Goal: Task Accomplishment & Management: Complete application form

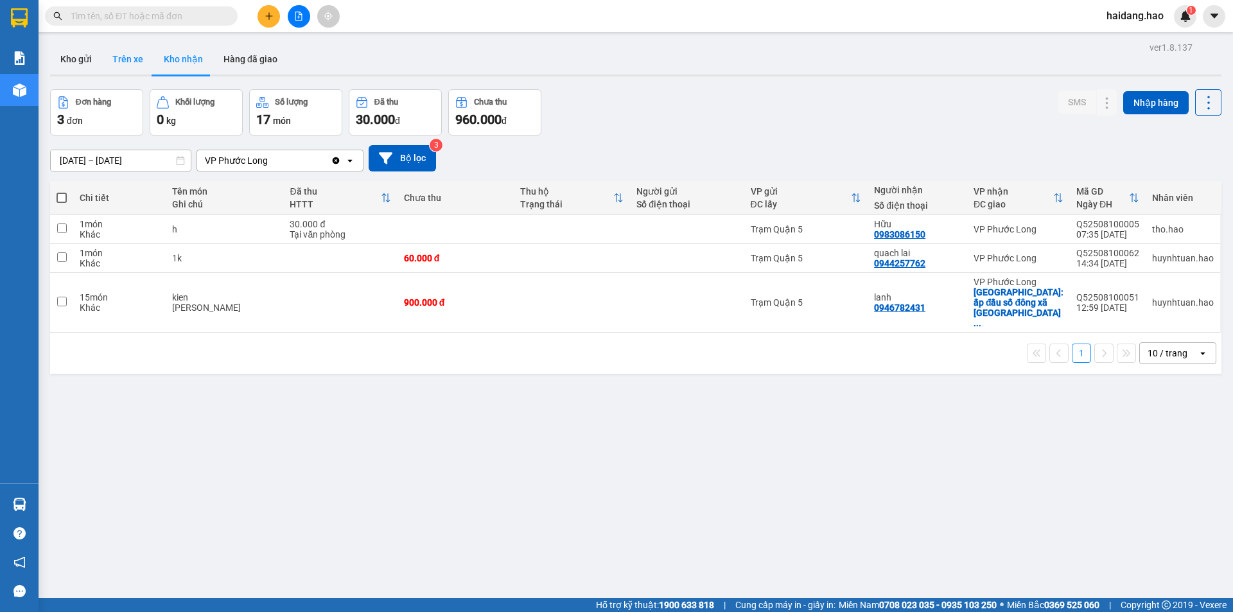
click at [135, 46] on button "Trên xe" at bounding box center [127, 59] width 51 height 31
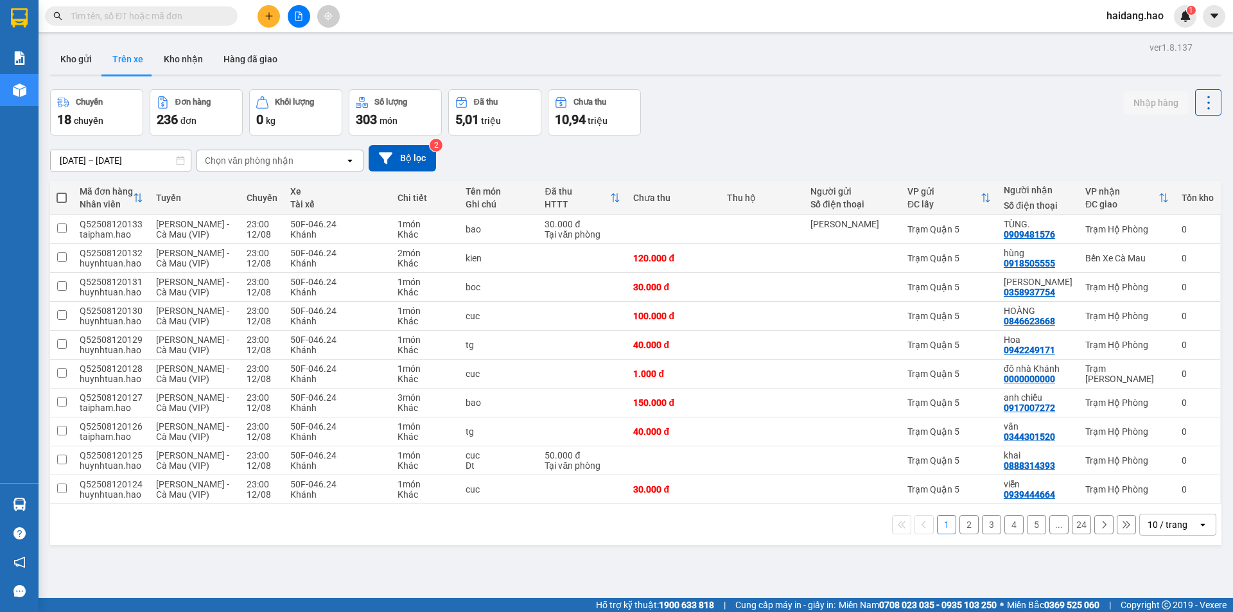
click at [256, 161] on div "Chọn văn phòng nhận" at bounding box center [249, 160] width 89 height 13
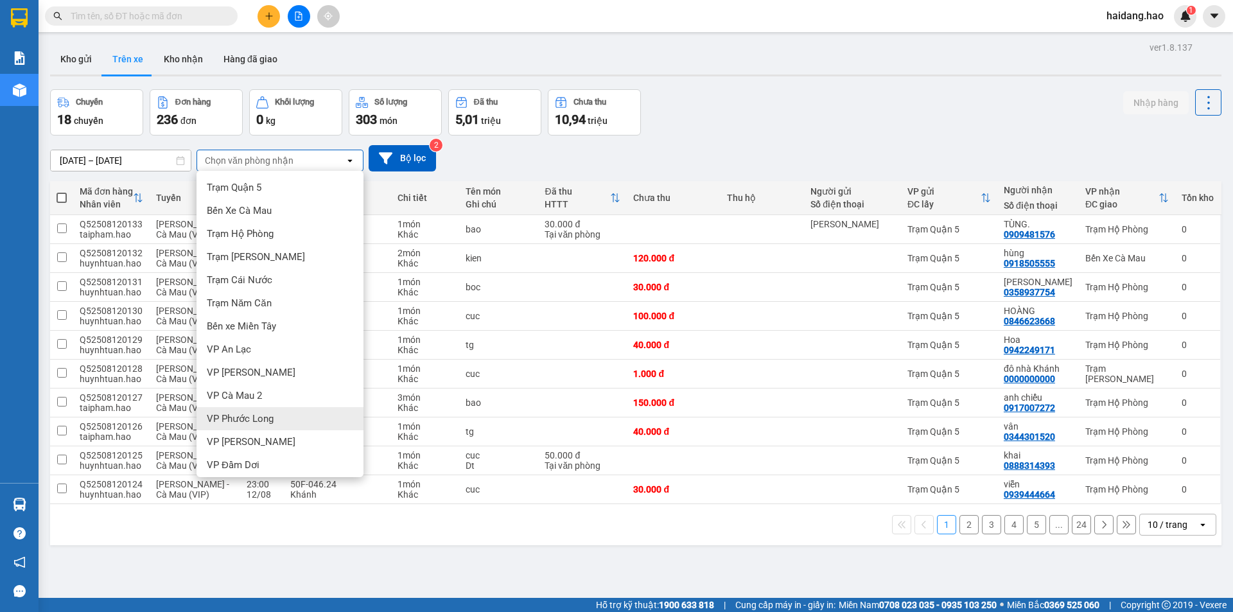
click at [288, 422] on div "VP Phước Long" at bounding box center [280, 418] width 167 height 23
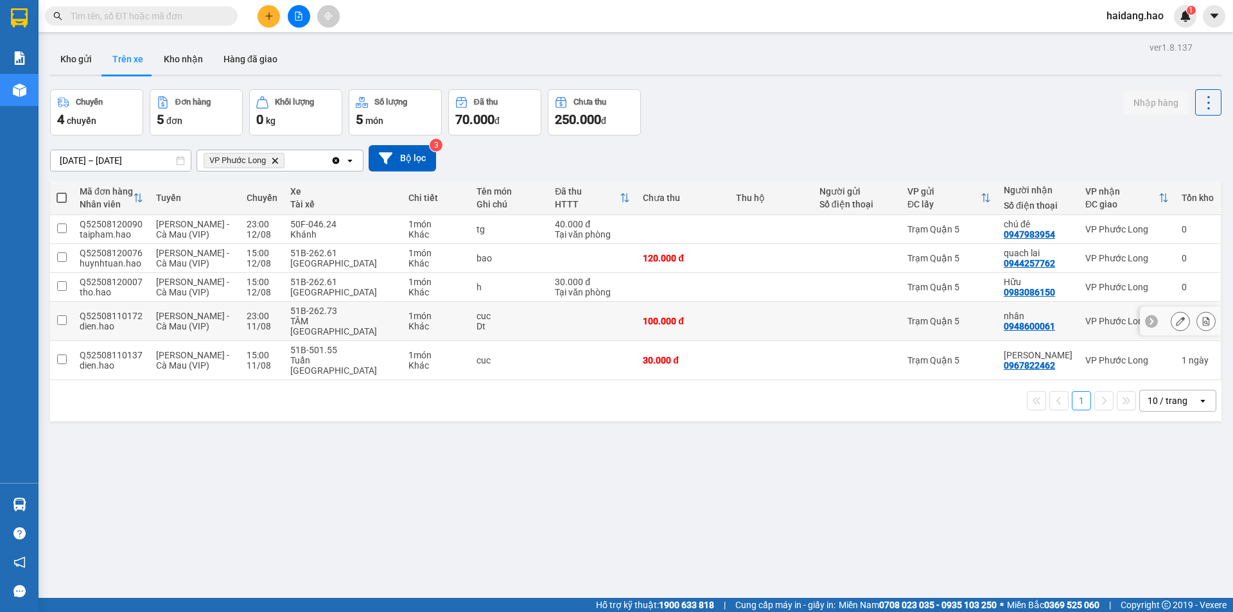
drag, startPoint x: 896, startPoint y: 316, endPoint x: 923, endPoint y: 306, distance: 28.9
click at [897, 316] on td at bounding box center [857, 321] width 88 height 39
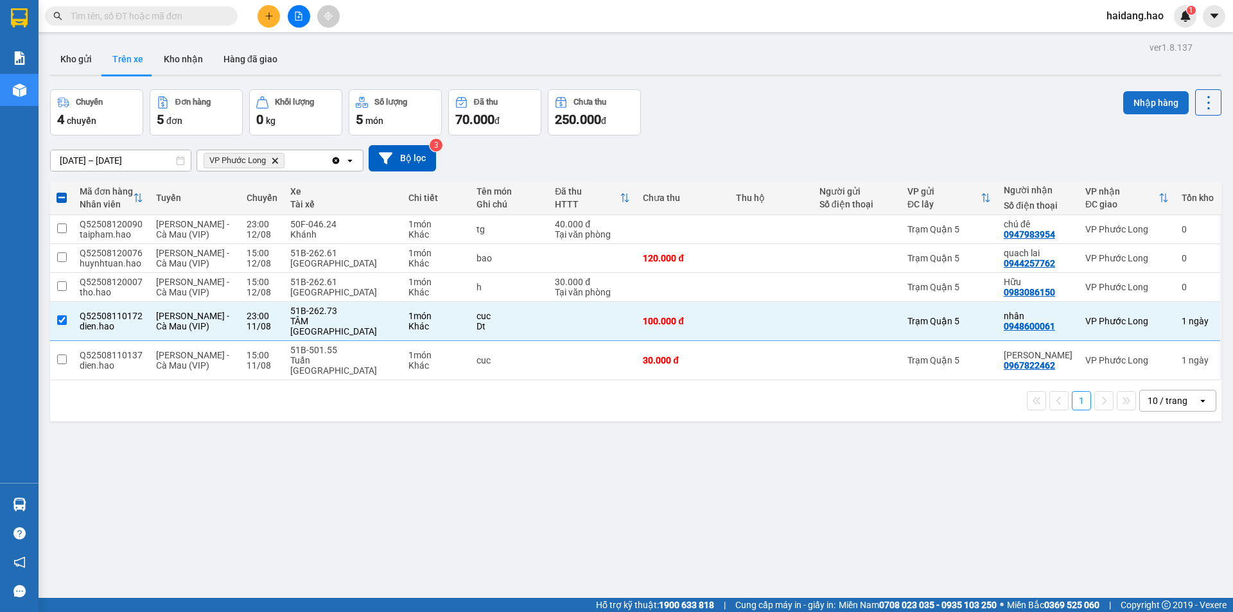
click at [1133, 97] on button "Nhập hàng" at bounding box center [1156, 102] width 66 height 23
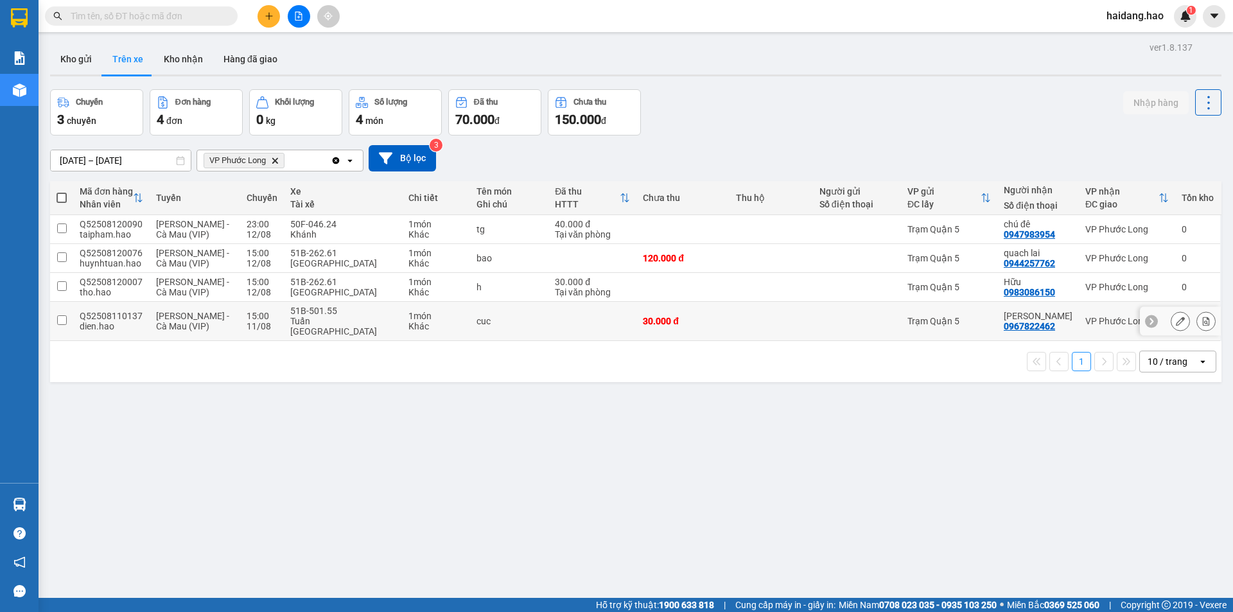
click at [1017, 321] on div "0967822462" at bounding box center [1029, 326] width 51 height 10
click at [813, 324] on td at bounding box center [857, 321] width 88 height 39
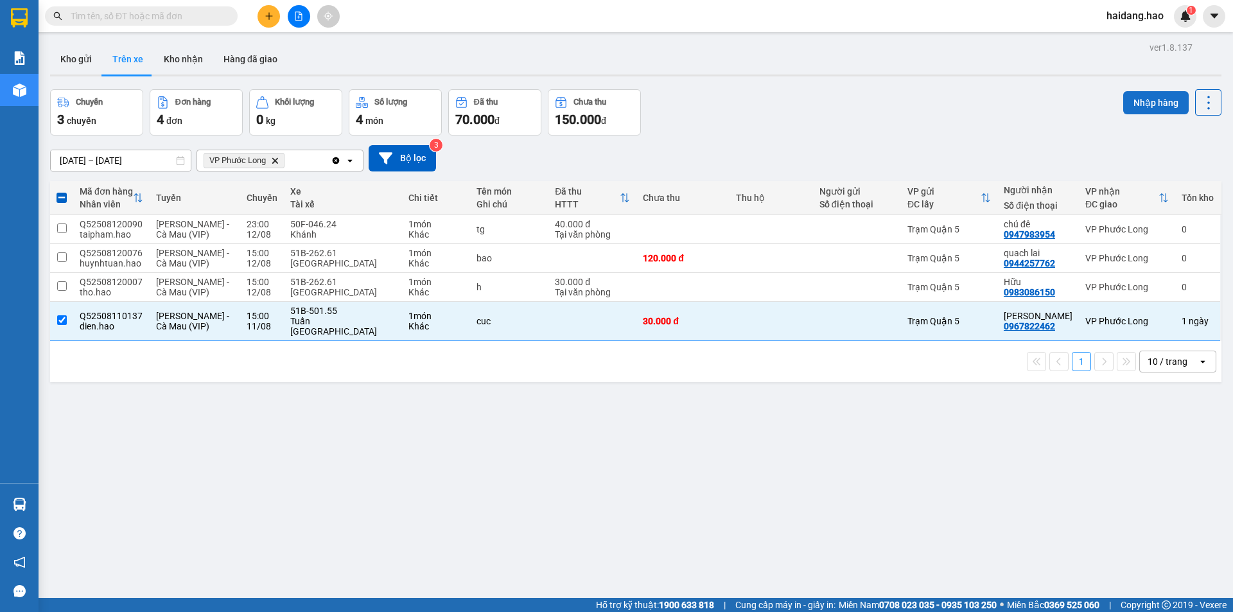
click at [1143, 101] on button "Nhập hàng" at bounding box center [1156, 102] width 66 height 23
checkbox input "false"
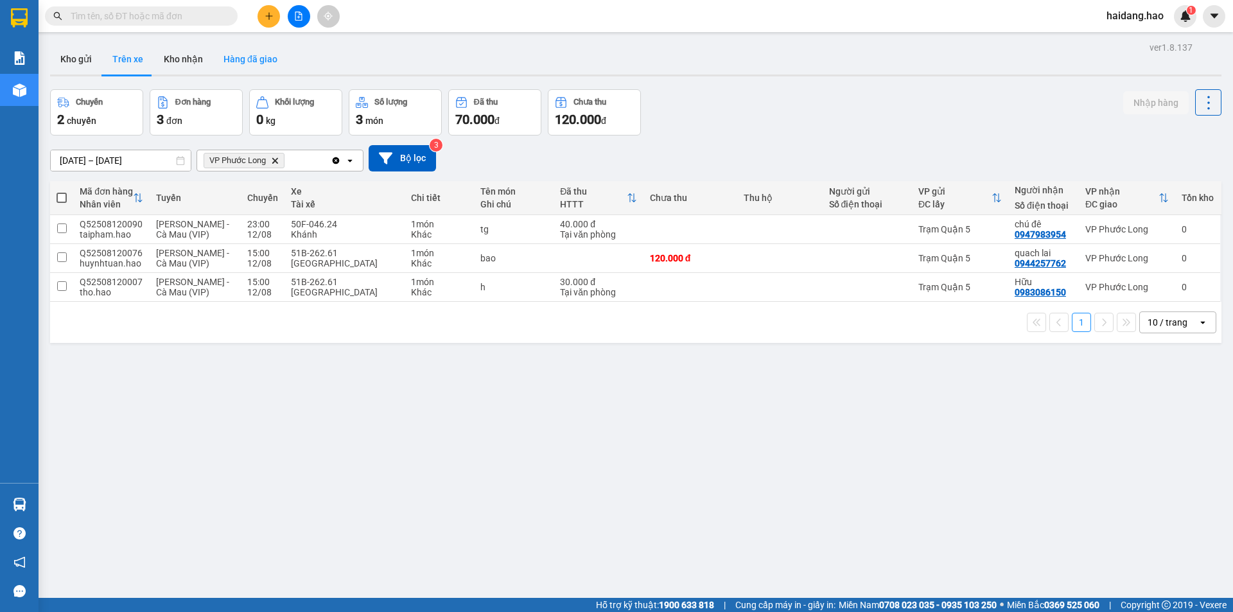
drag, startPoint x: 191, startPoint y: 52, endPoint x: 266, endPoint y: 52, distance: 75.2
click at [191, 52] on button "Kho nhận" at bounding box center [184, 59] width 60 height 31
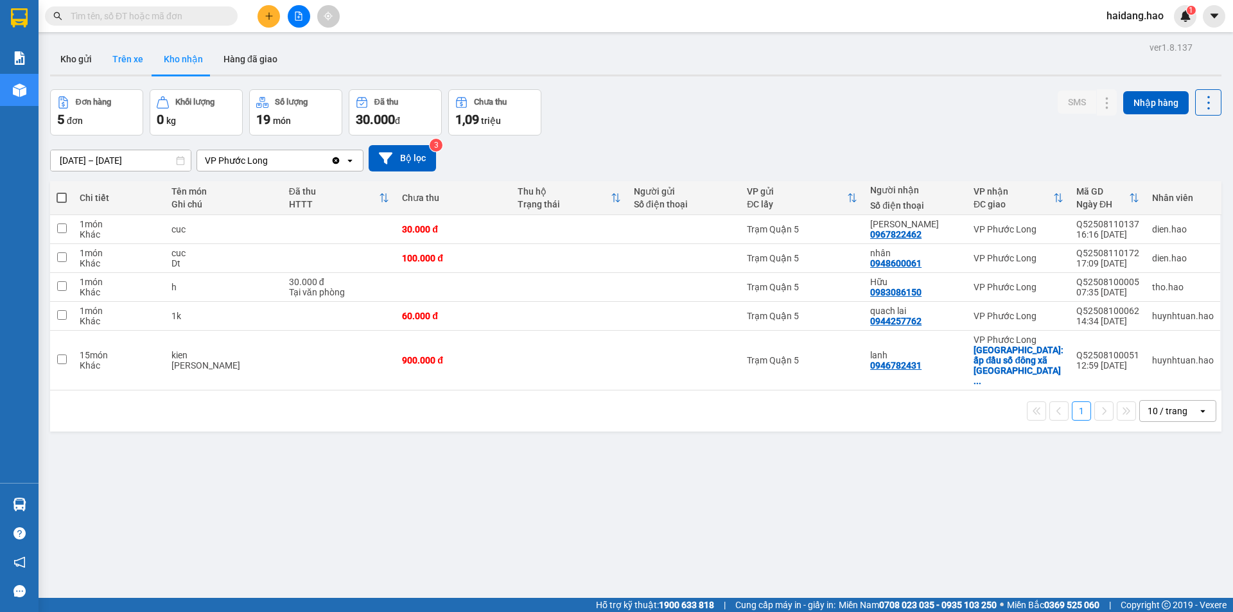
click at [134, 72] on button "Trên xe" at bounding box center [127, 59] width 51 height 31
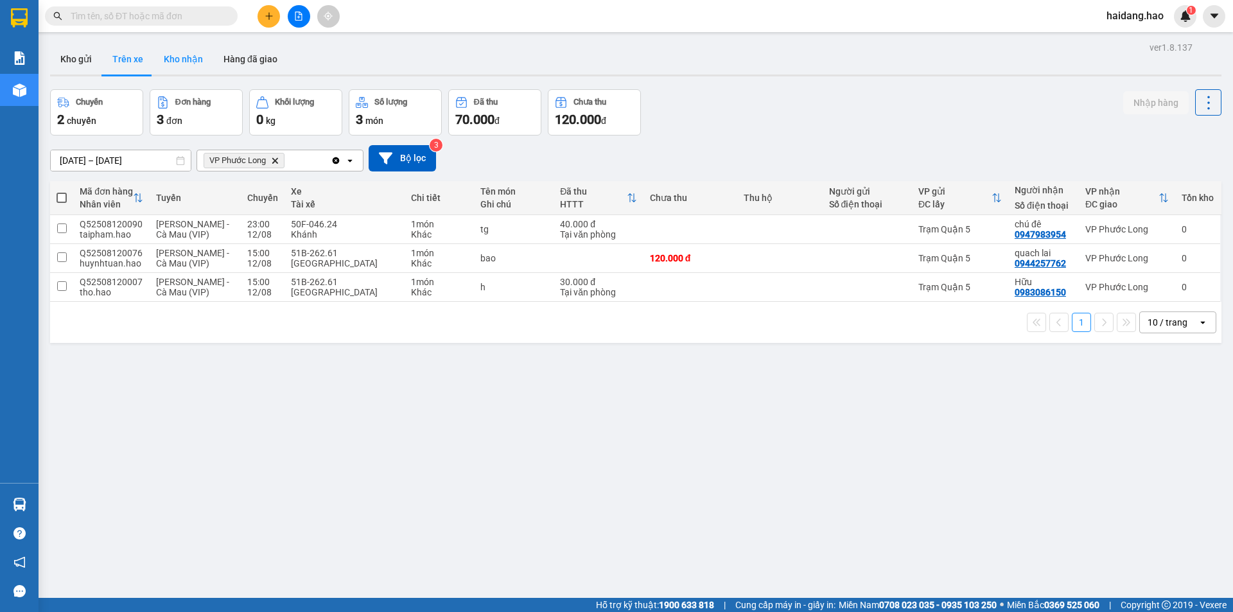
click at [186, 51] on button "Kho nhận" at bounding box center [184, 59] width 60 height 31
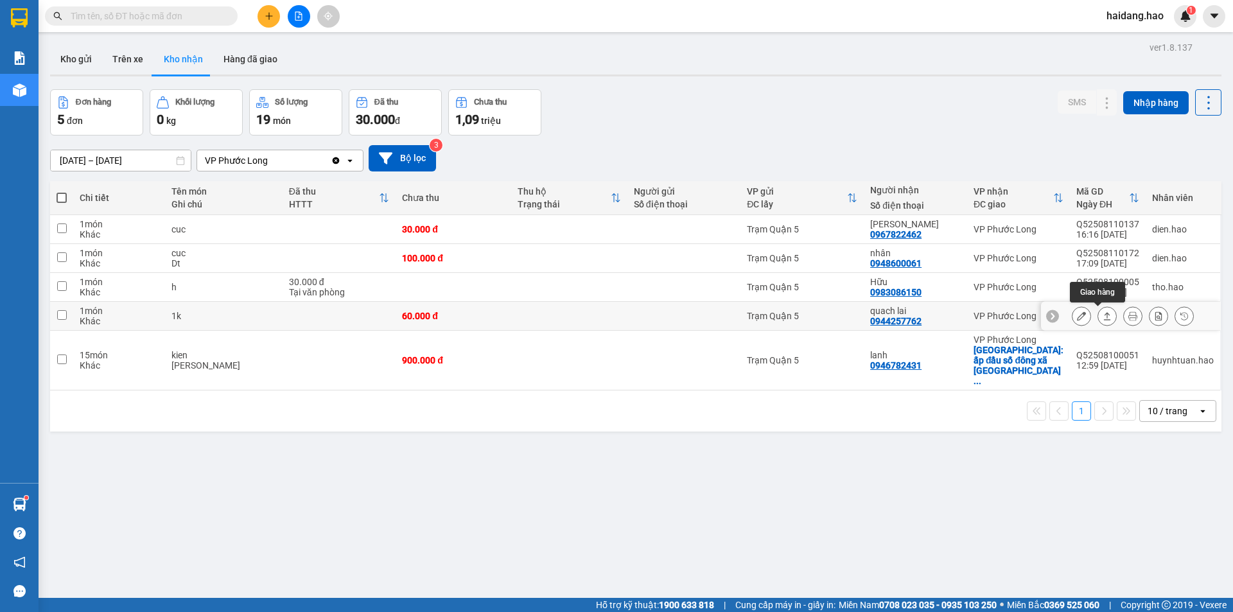
click at [1077, 317] on icon at bounding box center [1081, 316] width 9 height 9
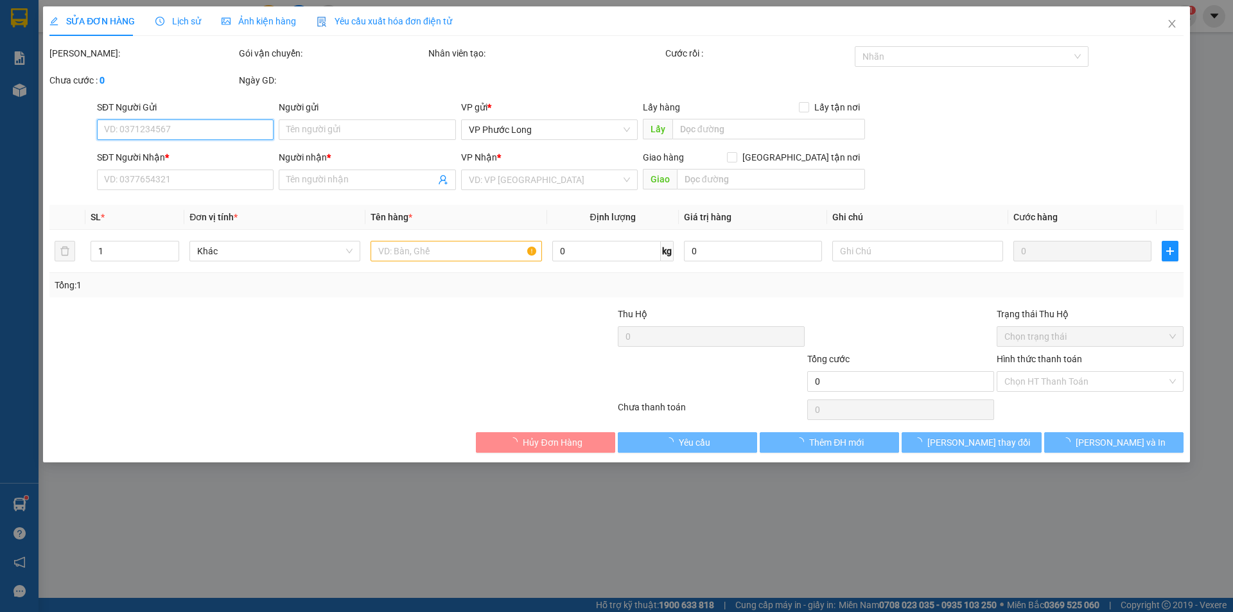
type input "0944257762"
type input "quach lai"
type input "60.000"
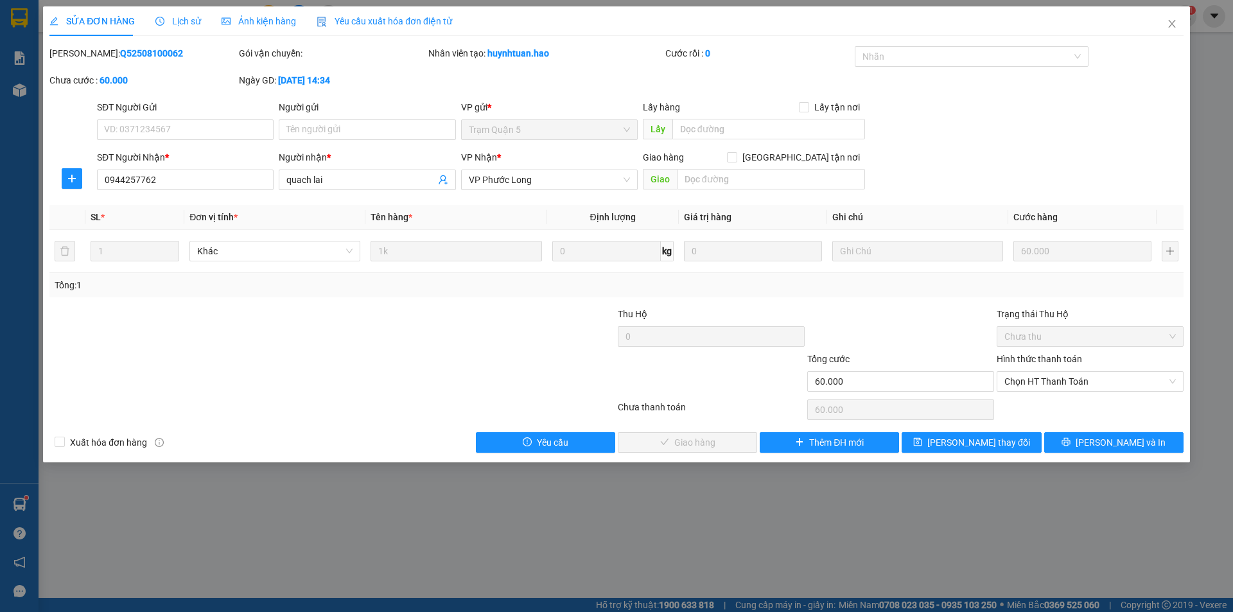
click at [1087, 162] on div "SĐT Người Nhận * 0944257762 Người nhận * quach lai VP Nhận * VP Phước Long Giao…" at bounding box center [640, 172] width 1092 height 45
drag, startPoint x: 1100, startPoint y: 565, endPoint x: 1100, endPoint y: 552, distance: 13.5
click at [1100, 565] on div "SỬA ĐƠN HÀNG Lịch sử Ảnh kiện hàng Yêu cầu xuất hóa đơn điện tử Total Paid Fee …" at bounding box center [616, 306] width 1233 height 612
click at [1174, 26] on icon "close" at bounding box center [1172, 24] width 10 height 10
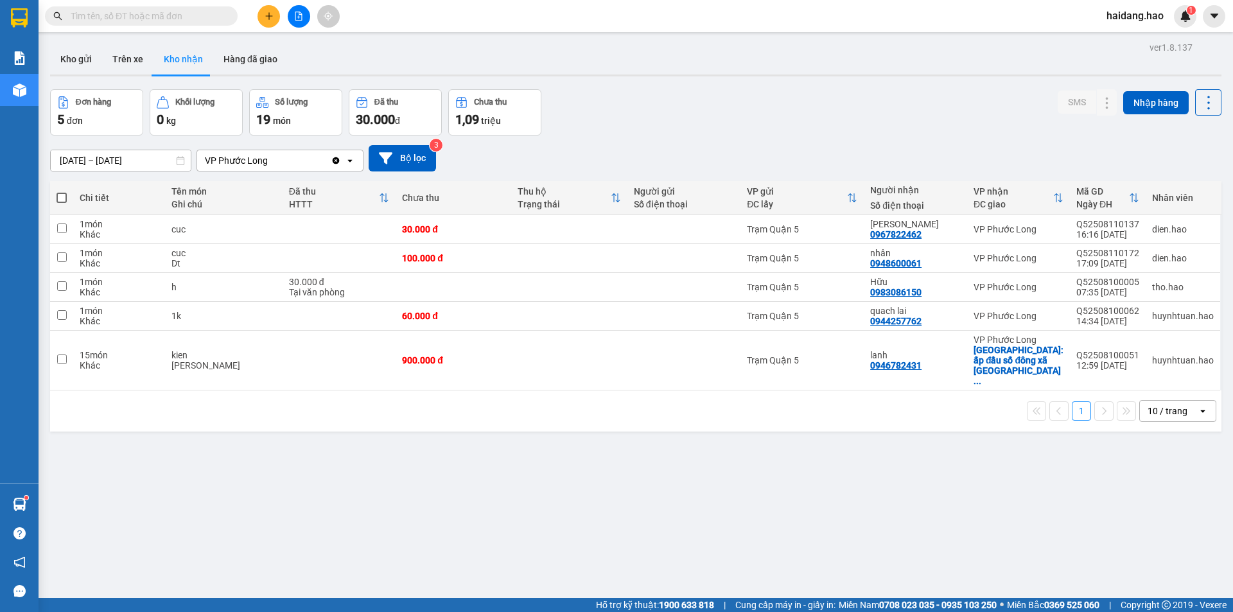
click at [917, 505] on div "ver 1.8.137 Kho gửi Trên xe Kho nhận Hàng đã giao Đơn hàng 5 đơn Khối lượng 0 k…" at bounding box center [636, 345] width 1182 height 612
click at [1104, 357] on icon at bounding box center [1107, 361] width 7 height 8
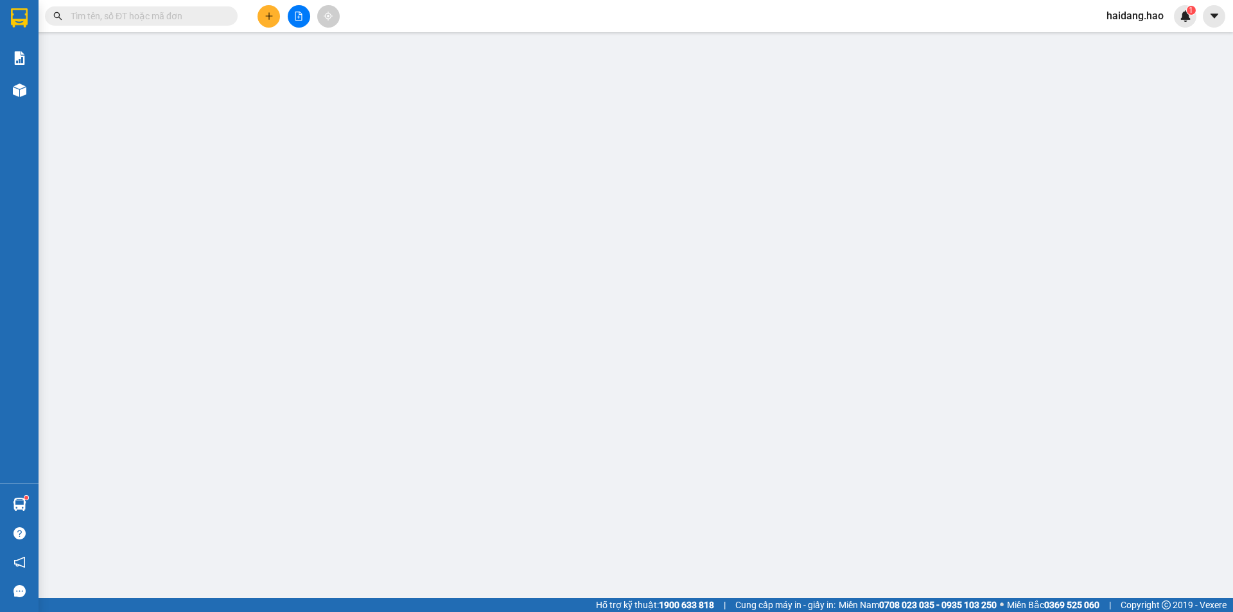
type input "0946782431"
type input "lanh"
checkbox input "true"
type input "ấp đầu số đông xã [GEOGRAPHIC_DATA]"
type input "900.000"
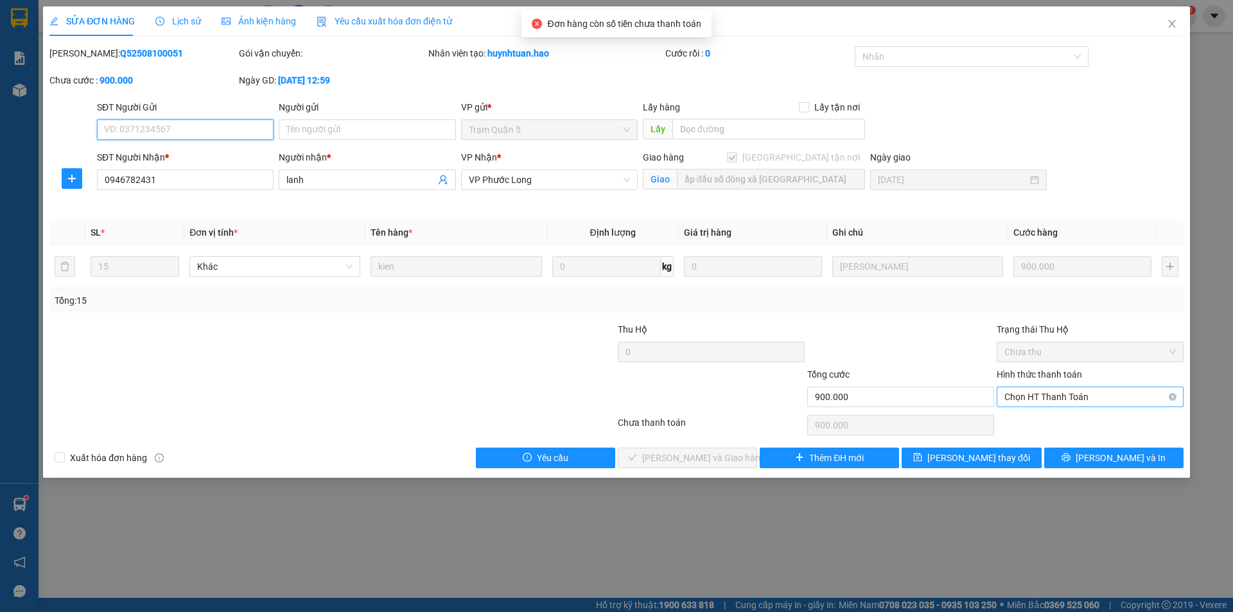
click at [1068, 391] on span "Chọn HT Thanh Toán" at bounding box center [1091, 396] width 172 height 19
drag, startPoint x: 1091, startPoint y: 428, endPoint x: 886, endPoint y: 446, distance: 205.8
click at [1091, 427] on div "Tại văn phòng" at bounding box center [1091, 423] width 172 height 14
type input "0"
click at [728, 451] on span "[PERSON_NAME] và Giao hàng" at bounding box center [703, 458] width 123 height 14
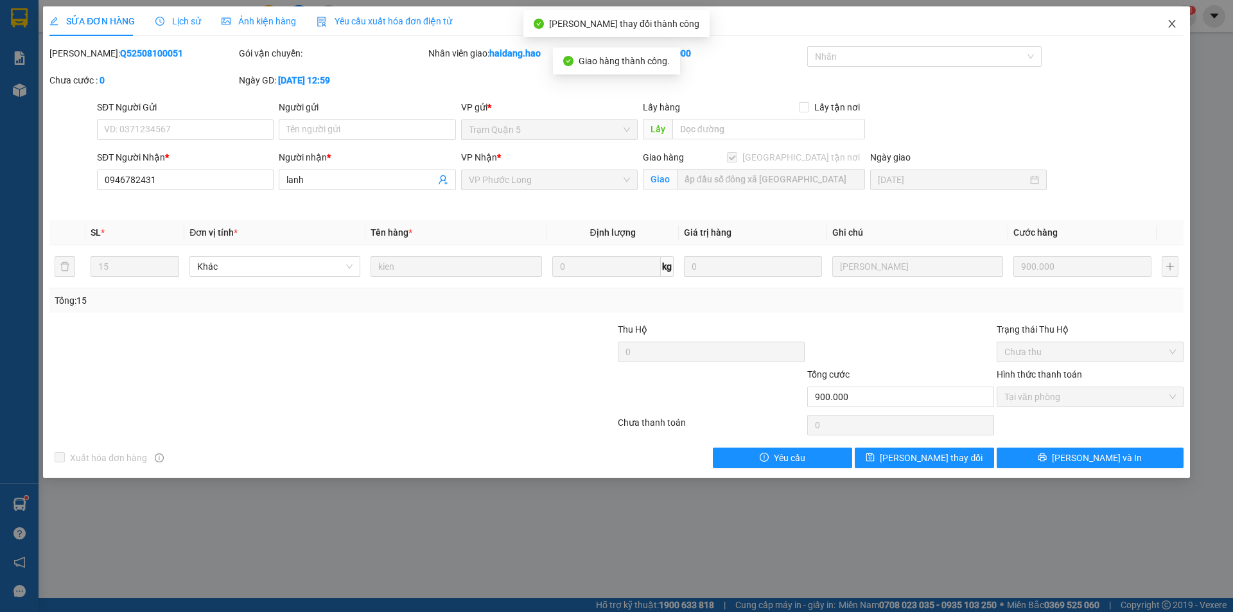
click at [1172, 30] on span "Close" at bounding box center [1172, 24] width 36 height 36
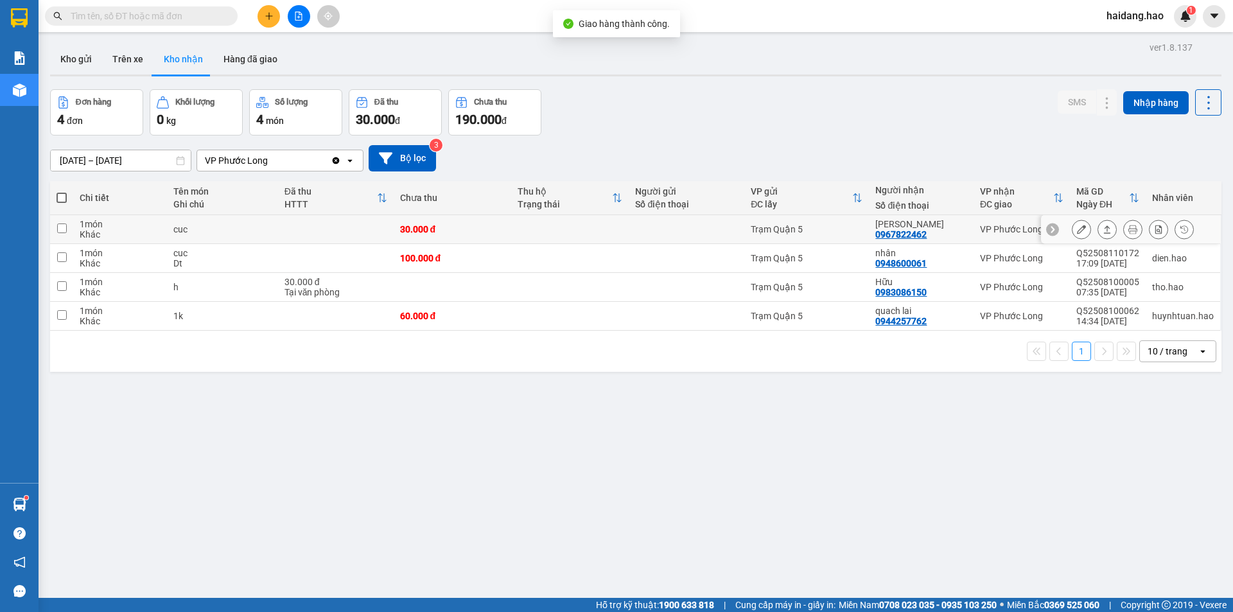
click at [1103, 233] on icon at bounding box center [1107, 229] width 9 height 9
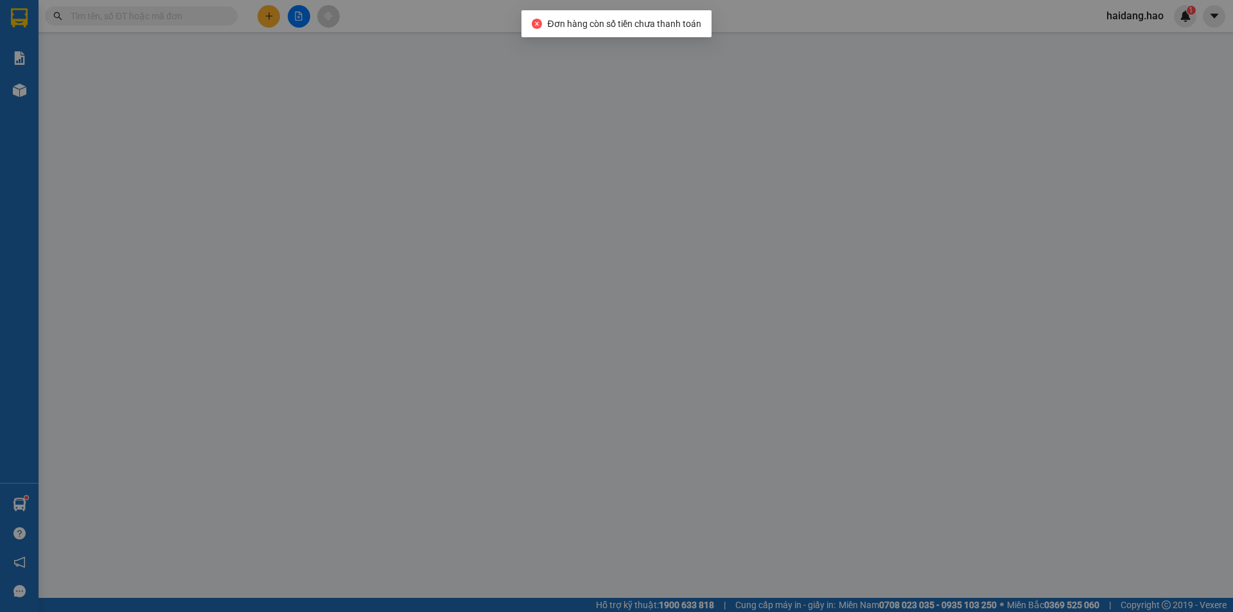
type input "0967822462"
type input "[PERSON_NAME]"
type input "30.000"
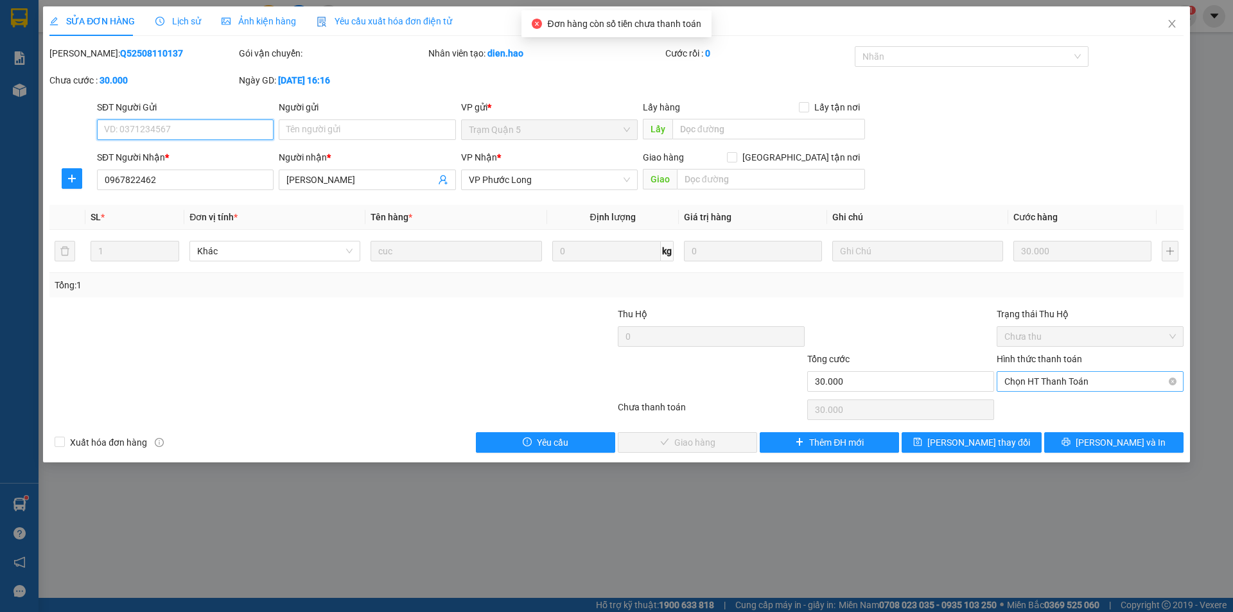
click at [1109, 373] on span "Chọn HT Thanh Toán" at bounding box center [1091, 381] width 172 height 19
click at [1093, 410] on div "Tại văn phòng" at bounding box center [1091, 407] width 172 height 14
type input "0"
click at [695, 448] on span "[PERSON_NAME] và Giao hàng" at bounding box center [703, 443] width 123 height 14
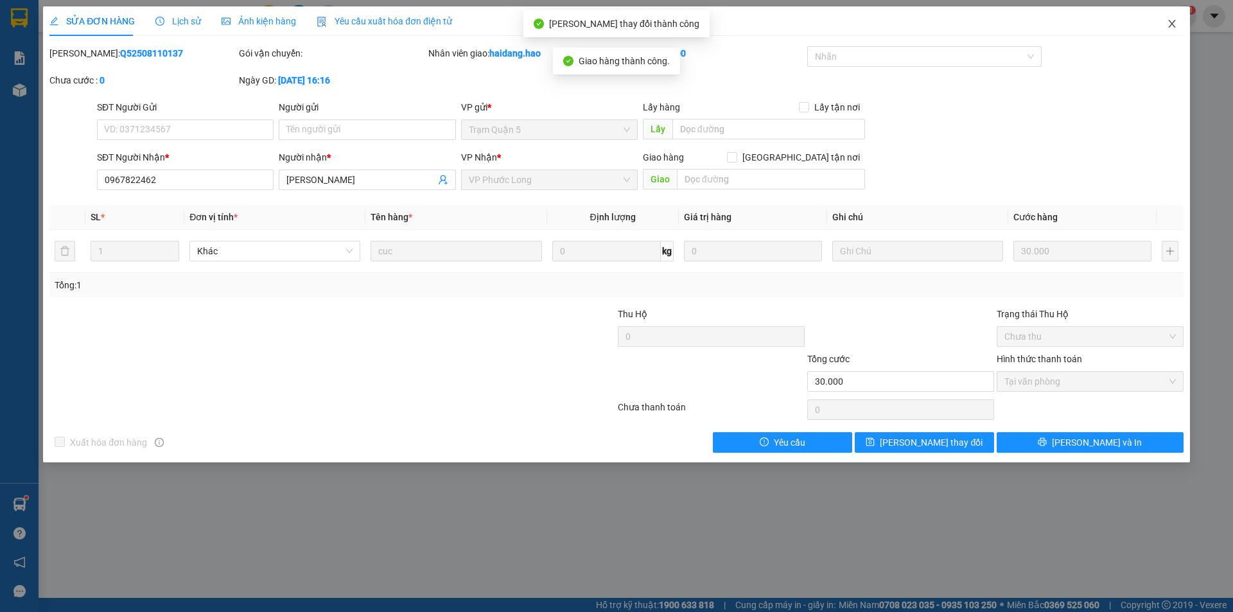
click at [1175, 24] on icon "close" at bounding box center [1172, 24] width 10 height 10
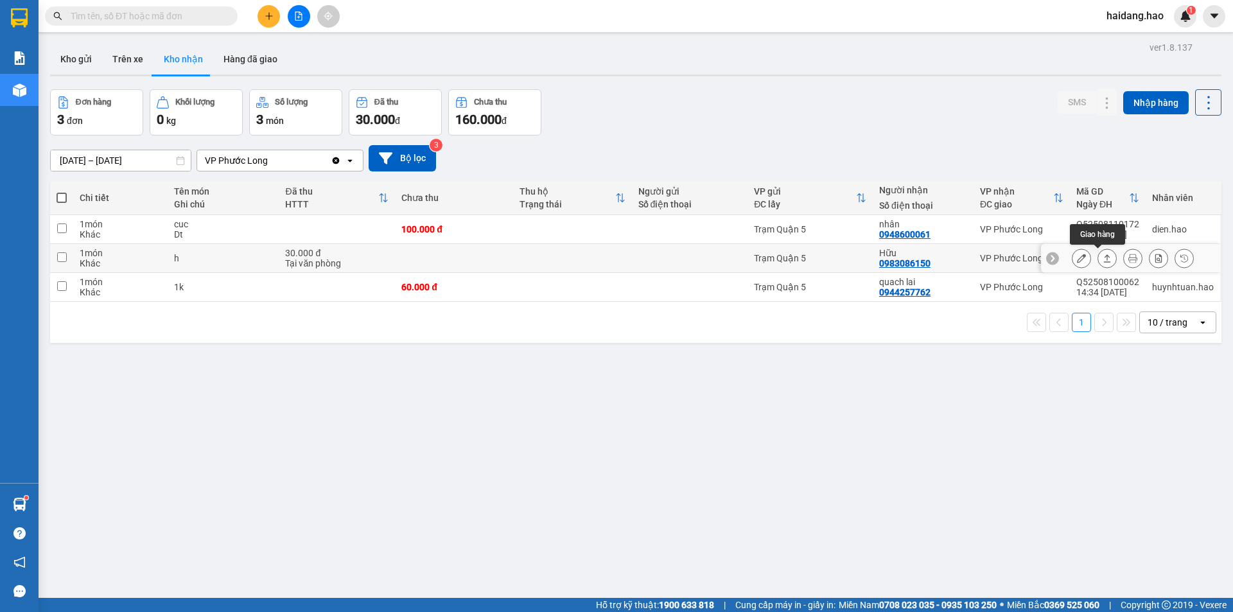
click at [1103, 258] on icon at bounding box center [1107, 258] width 9 height 9
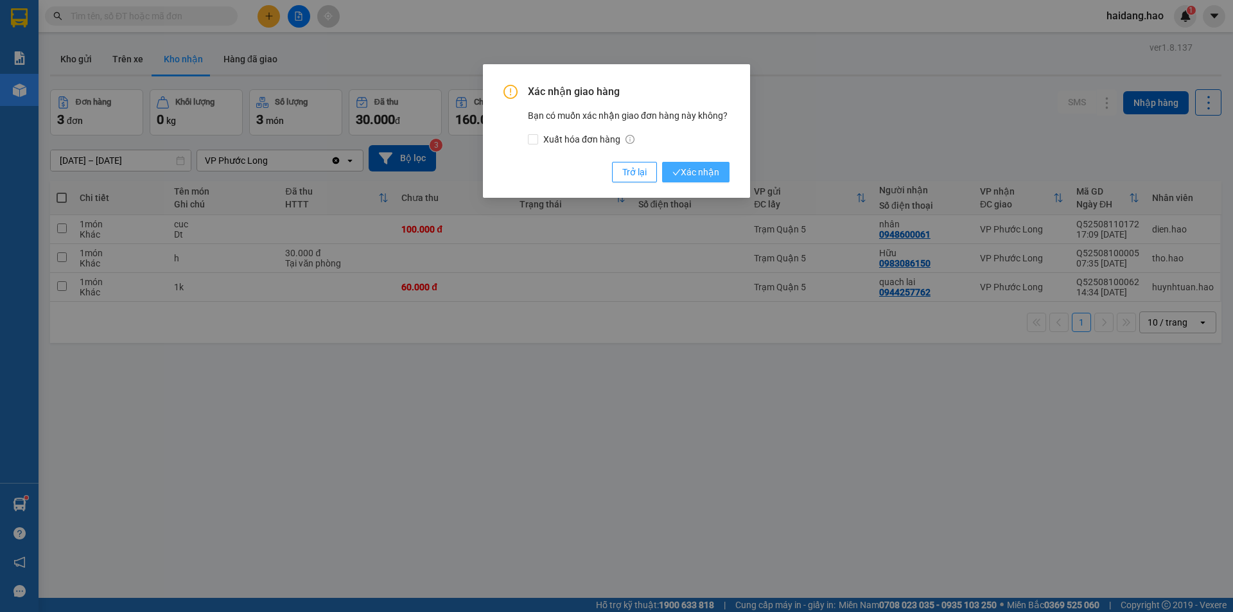
click at [729, 174] on button "Xác nhận" at bounding box center [695, 172] width 67 height 21
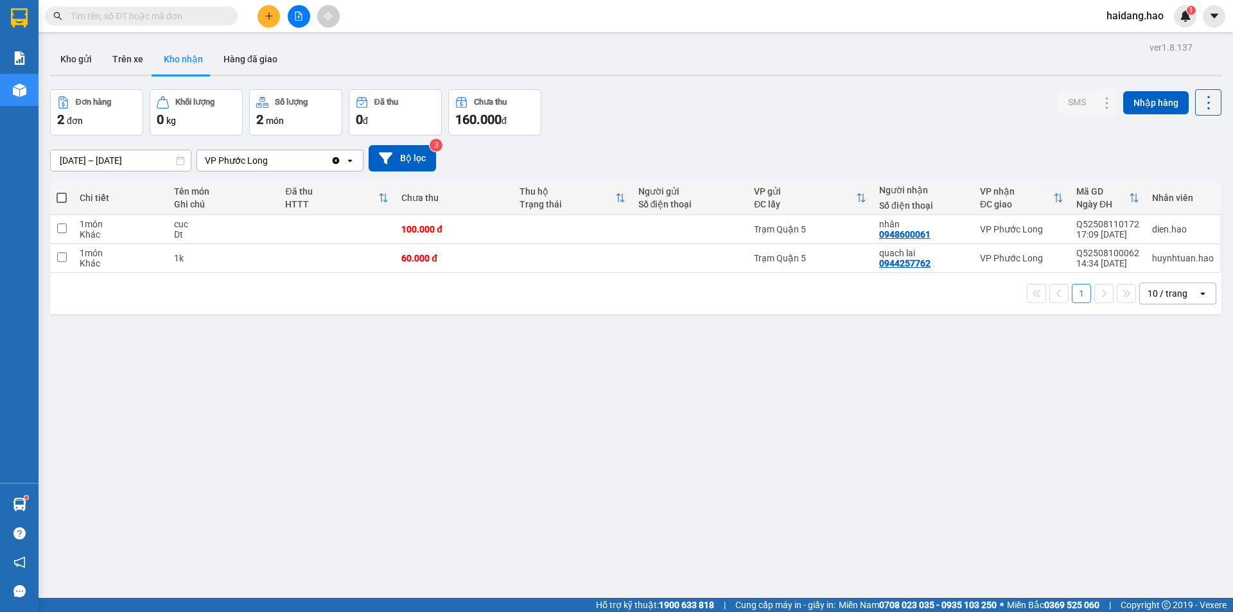
click at [720, 476] on div "ver 1.8.137 Kho gửi Trên xe Kho nhận Hàng đã giao Đơn hàng 2 đơn Khối lượng 0 k…" at bounding box center [636, 345] width 1182 height 612
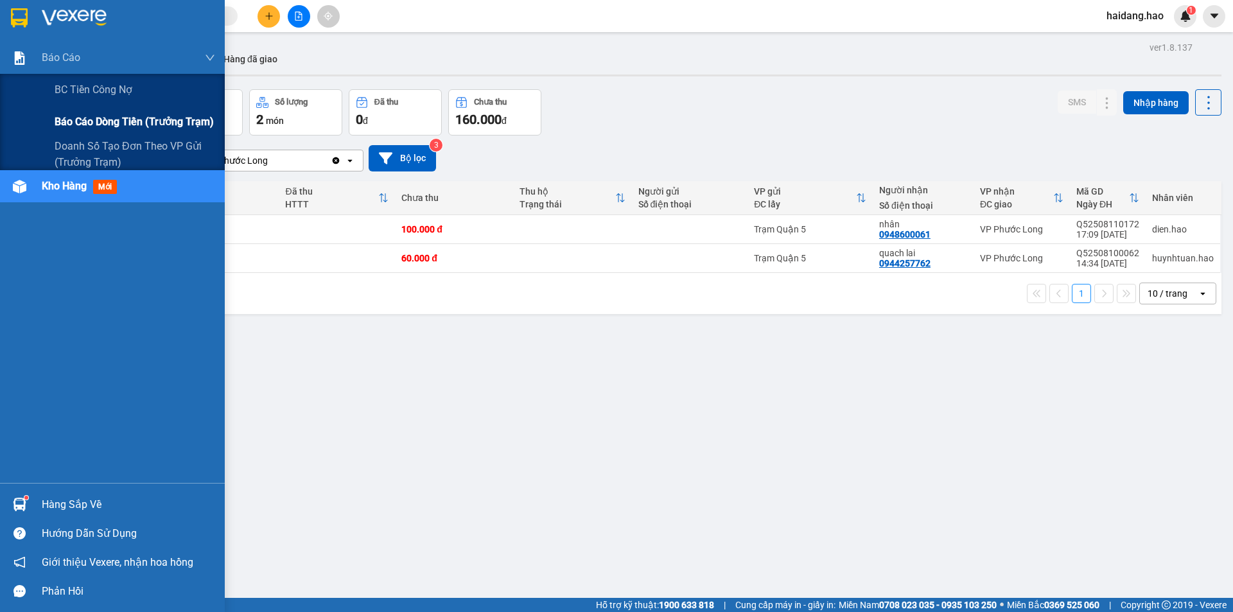
click at [95, 116] on span "Báo cáo dòng tiền (trưởng trạm)" at bounding box center [134, 122] width 159 height 16
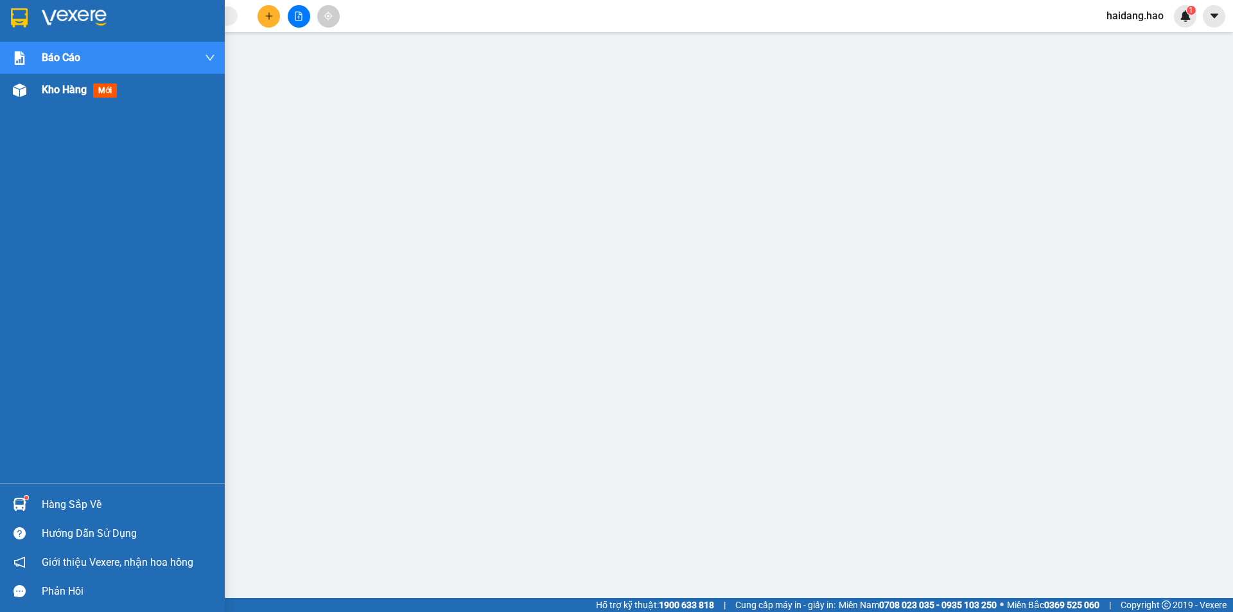
click at [33, 101] on div "Kho hàng mới" at bounding box center [112, 90] width 225 height 32
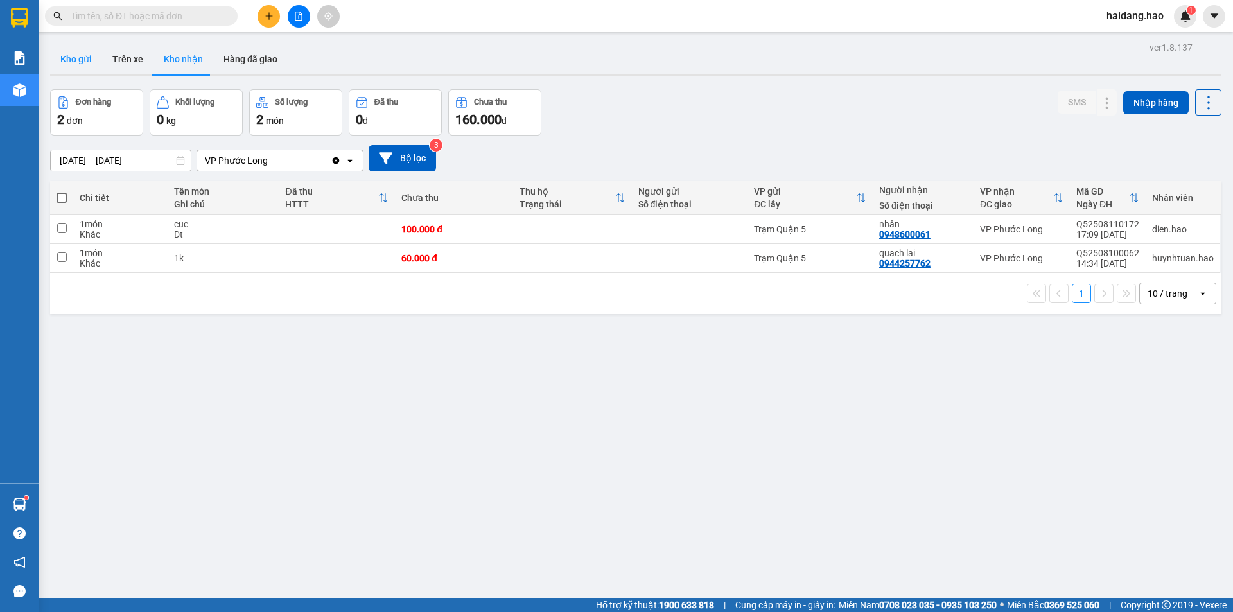
click at [80, 71] on button "Kho gửi" at bounding box center [76, 59] width 52 height 31
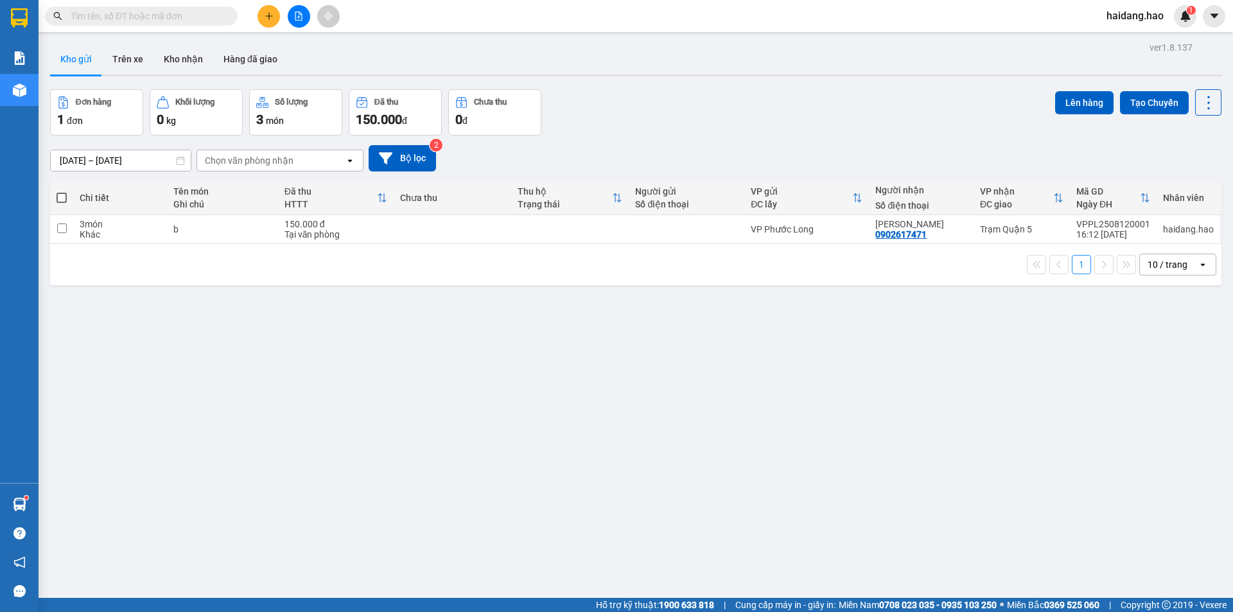
click at [55, 196] on th at bounding box center [61, 198] width 23 height 34
click at [64, 198] on span at bounding box center [62, 198] width 10 height 10
click at [62, 191] on input "checkbox" at bounding box center [62, 191] width 0 height 0
checkbox input "true"
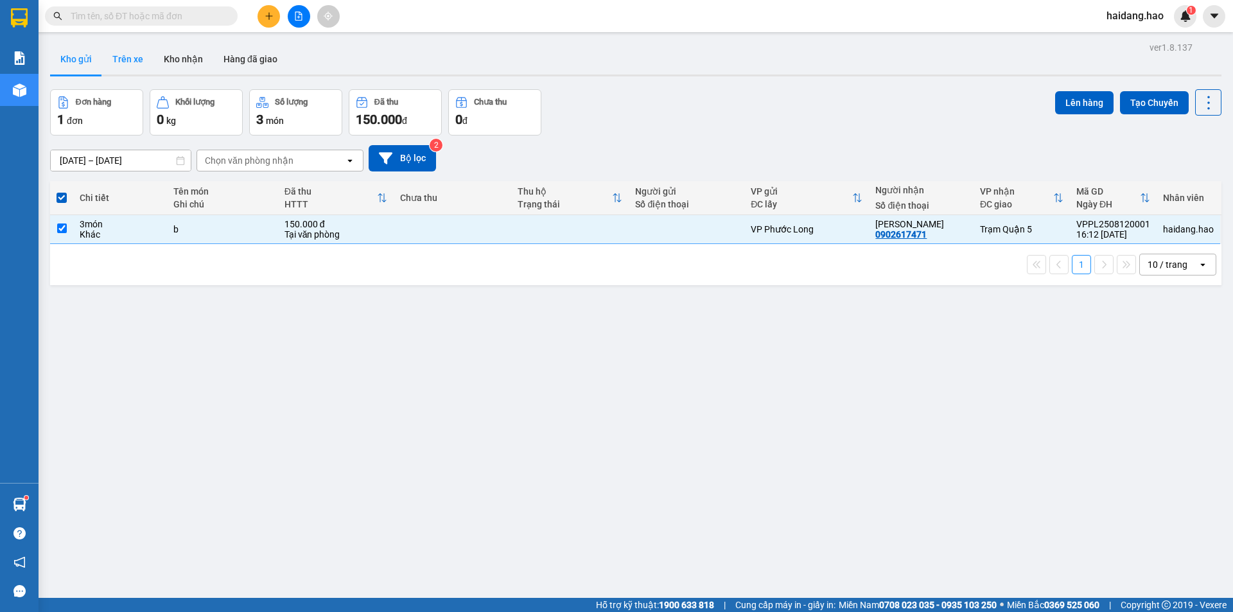
click at [139, 69] on button "Trên xe" at bounding box center [127, 59] width 51 height 31
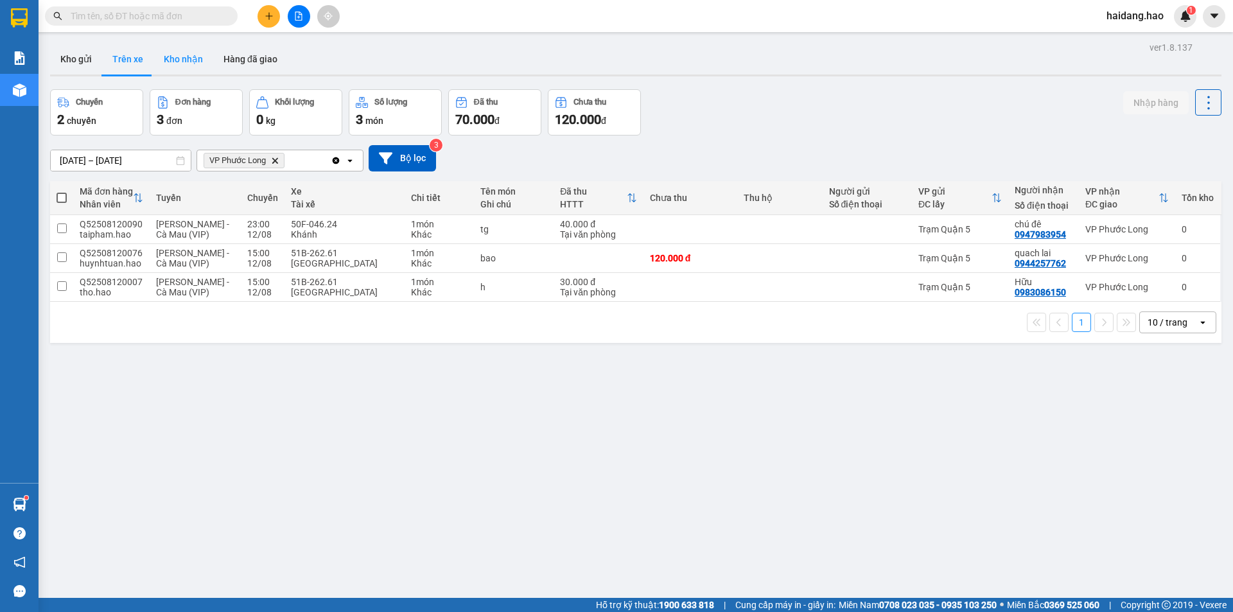
click at [202, 60] on button "Kho nhận" at bounding box center [184, 59] width 60 height 31
